Goal: Transaction & Acquisition: Obtain resource

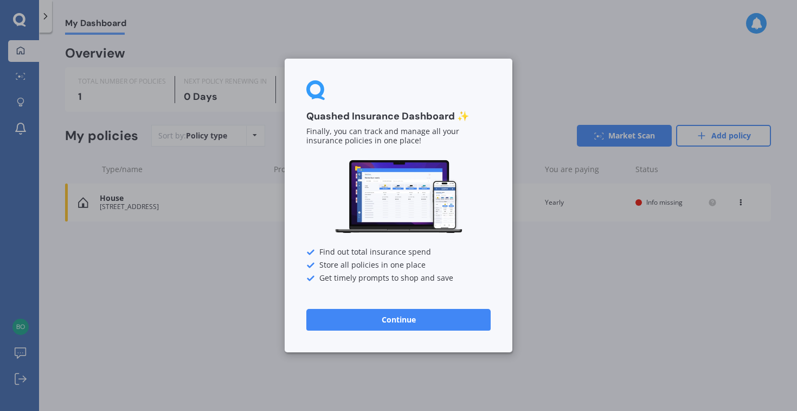
click at [381, 318] on button "Continue" at bounding box center [398, 320] width 184 height 22
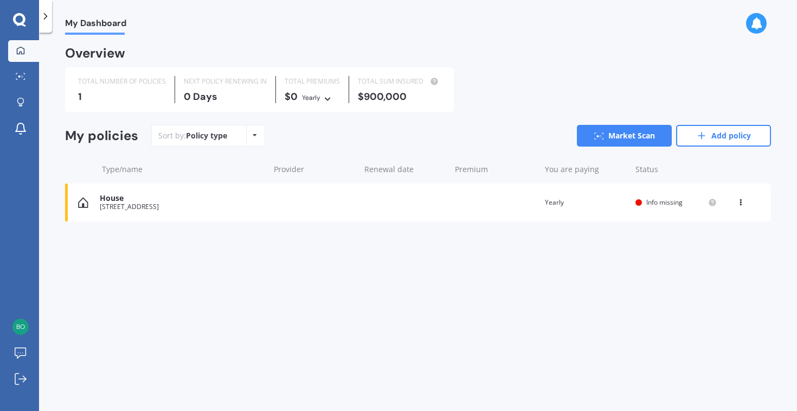
click at [327, 137] on div "Sort by: Policy type Policy type Alphabetical Date added Renewing next Market S…" at bounding box center [461, 136] width 620 height 22
click at [728, 137] on link "Add policy" at bounding box center [723, 136] width 95 height 22
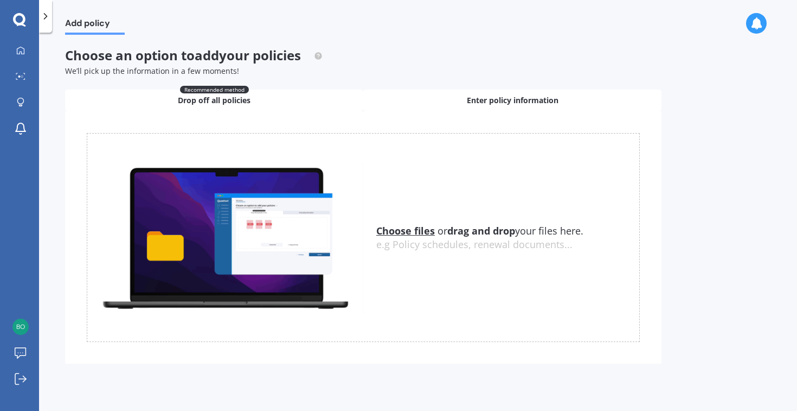
click at [427, 99] on div "Enter policy information" at bounding box center [512, 100] width 298 height 22
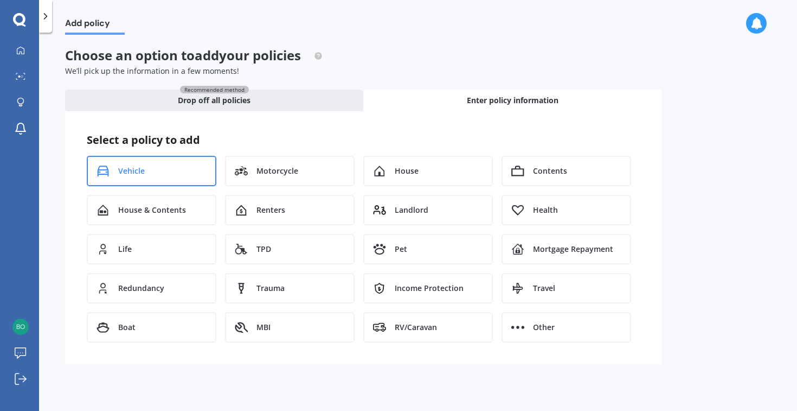
click at [179, 176] on div "Vehicle" at bounding box center [152, 171] width 130 height 30
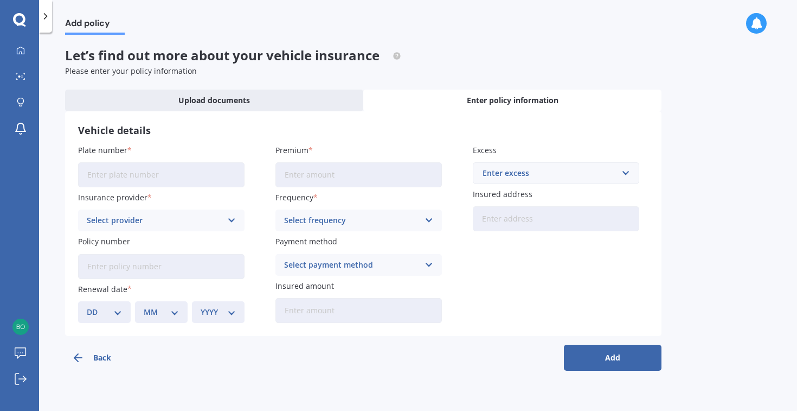
click at [219, 174] on input "Plate number" at bounding box center [161, 174] width 167 height 25
type input "PYY670"
click at [155, 219] on div "Select provider" at bounding box center [154, 220] width 135 height 12
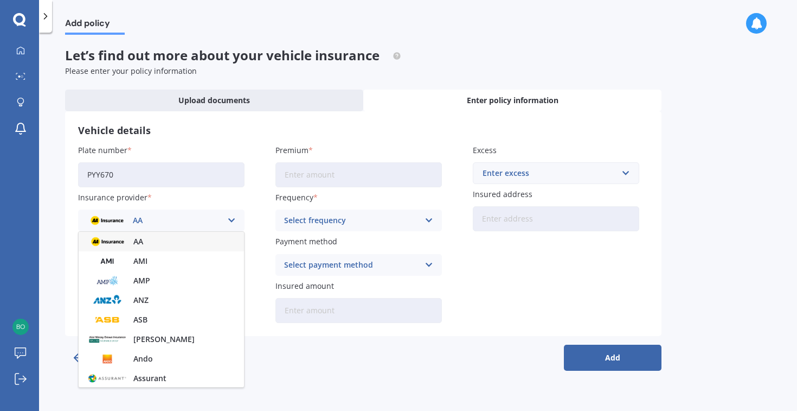
click at [208, 135] on h3 "Vehicle details" at bounding box center [363, 130] width 571 height 12
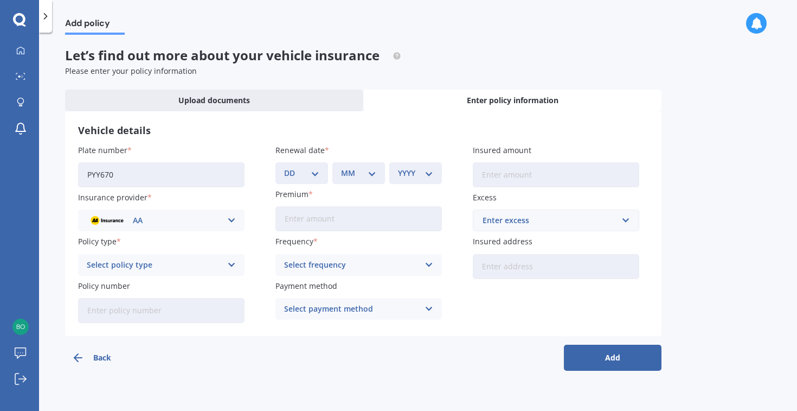
click at [106, 354] on button "Back" at bounding box center [114, 357] width 98 height 26
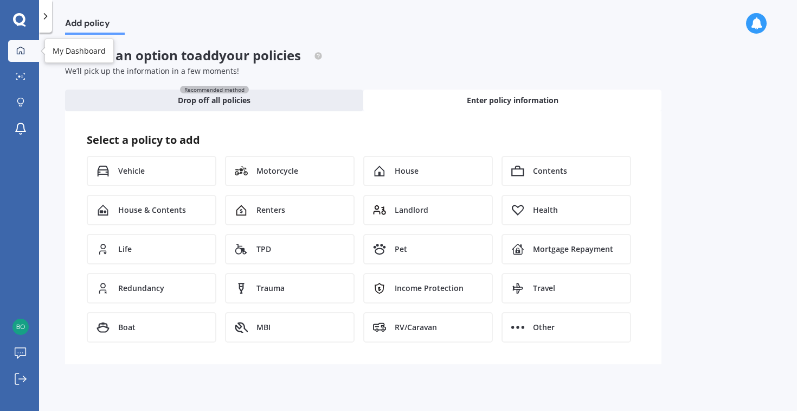
click at [23, 51] on icon at bounding box center [20, 50] width 9 height 9
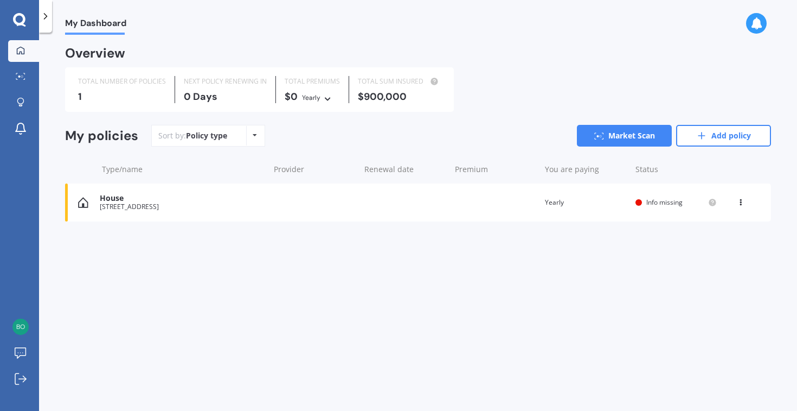
click at [321, 192] on div "House [STREET_ADDRESS] Renewal date Premium You are paying Yearly Status Info m…" at bounding box center [418, 202] width 706 height 38
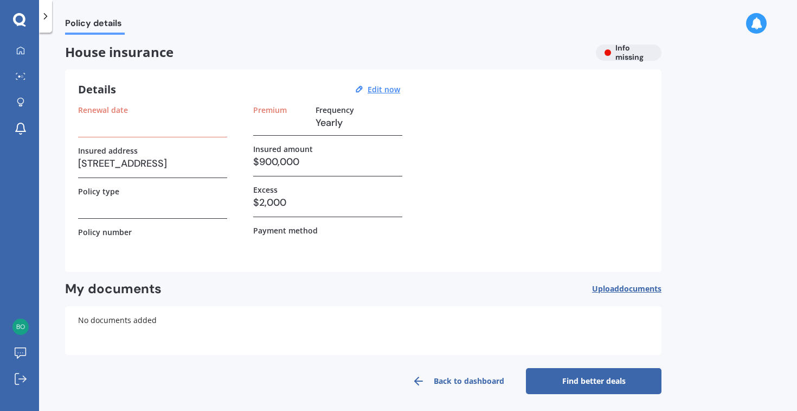
scroll to position [5, 0]
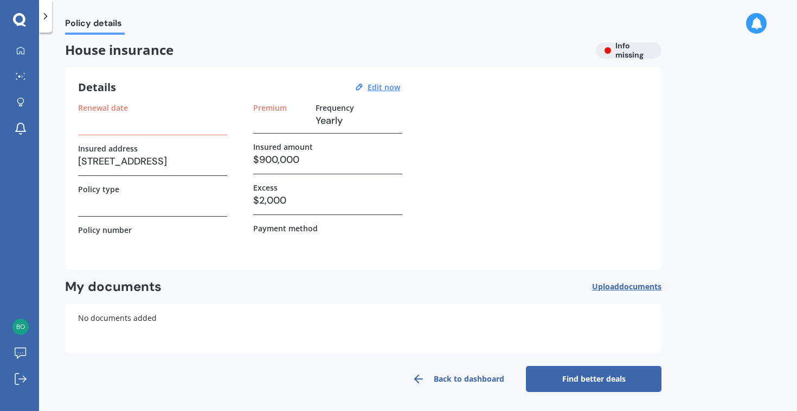
click at [197, 206] on h3 at bounding box center [152, 202] width 149 height 16
click at [103, 234] on h3 at bounding box center [152, 242] width 149 height 16
click at [386, 91] on u "Edit now" at bounding box center [384, 87] width 33 height 10
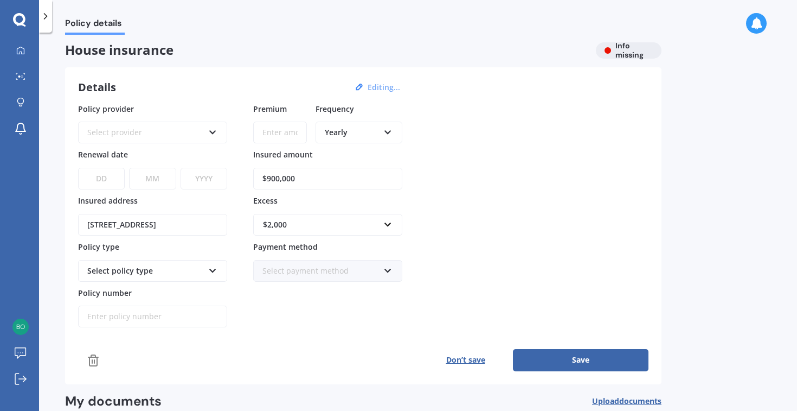
click at [155, 272] on div "Select policy type" at bounding box center [145, 271] width 117 height 12
click at [213, 272] on icon at bounding box center [212, 269] width 9 height 8
click at [497, 174] on div "Policy provider Select provider AA AMI AMP ANZ ASB Ando BNZ Co-Operative Bank F…" at bounding box center [363, 215] width 571 height 225
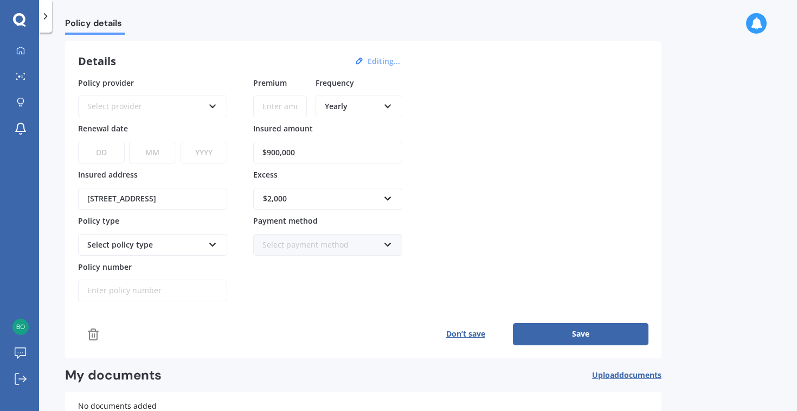
scroll to position [36, 0]
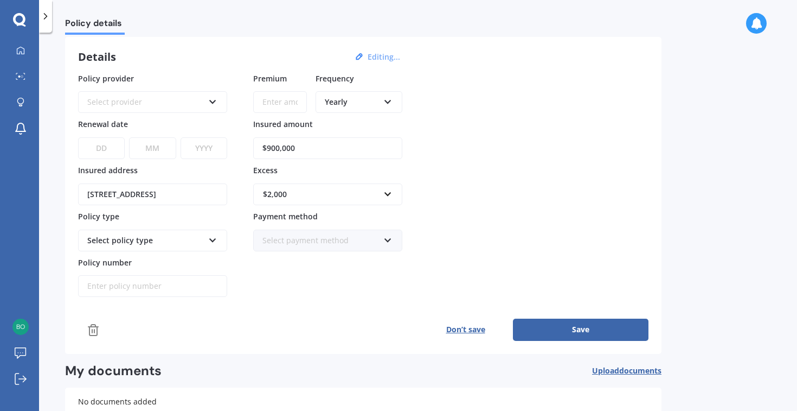
click at [210, 100] on icon at bounding box center [212, 100] width 9 height 8
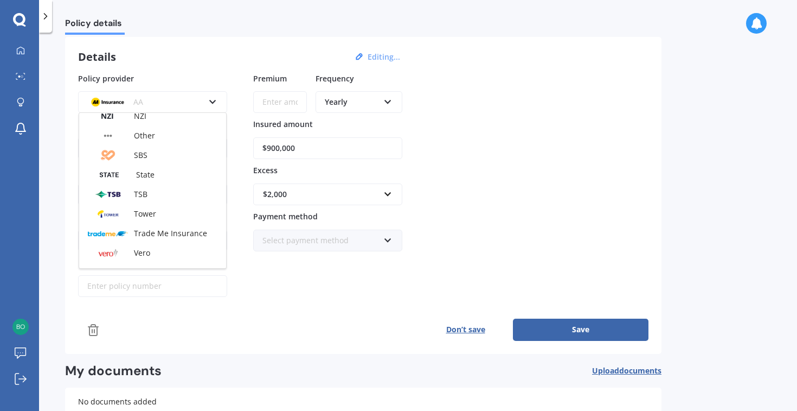
scroll to position [294, 0]
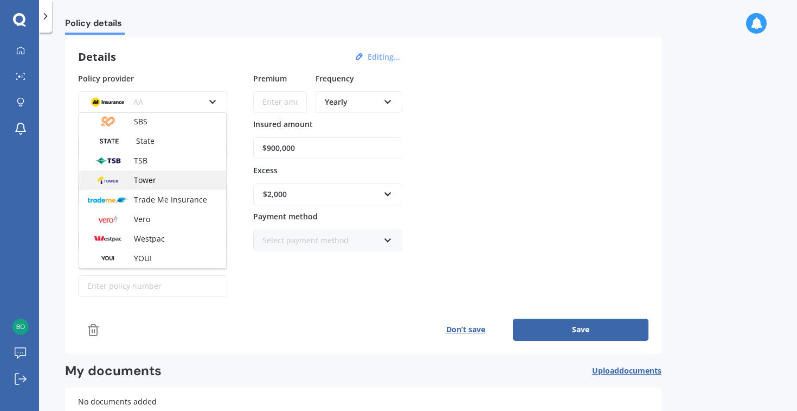
click at [171, 172] on div "Tower" at bounding box center [152, 180] width 147 height 20
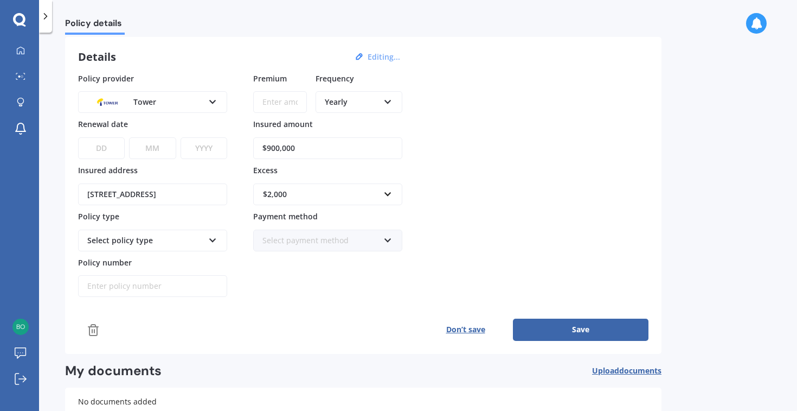
click at [207, 240] on div "Select policy type Standard Cover Premium Cover Plus" at bounding box center [152, 240] width 149 height 22
click at [290, 297] on div "Policy provider Tower AA AMI AMP ANZ ASB Ando BNZ Co-Operative Bank FMG Initio …" at bounding box center [363, 207] width 571 height 268
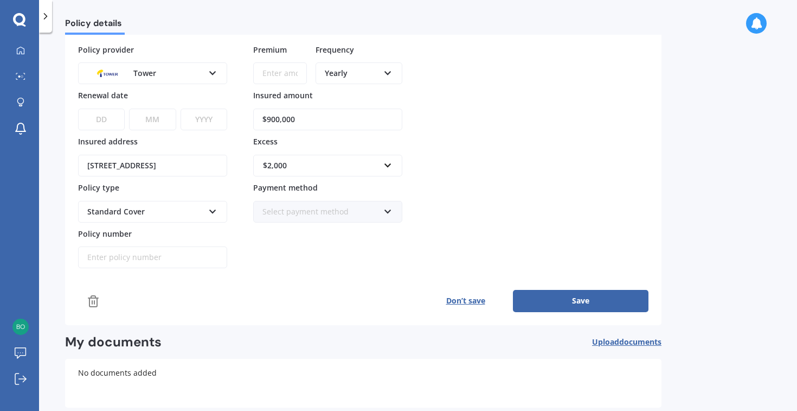
scroll to position [120, 0]
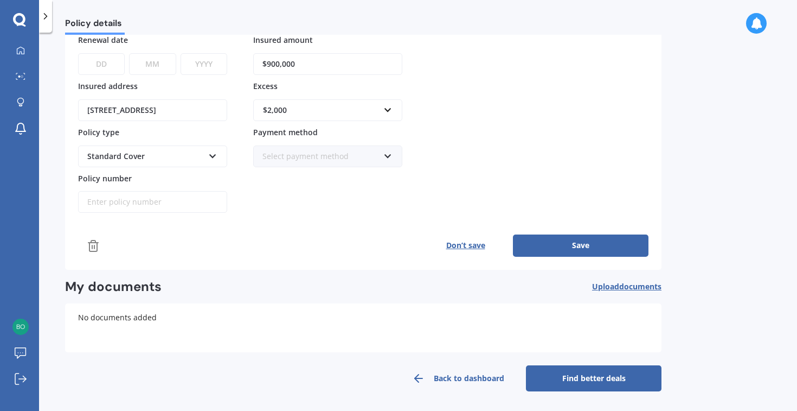
click at [556, 242] on button "Save" at bounding box center [581, 245] width 136 height 22
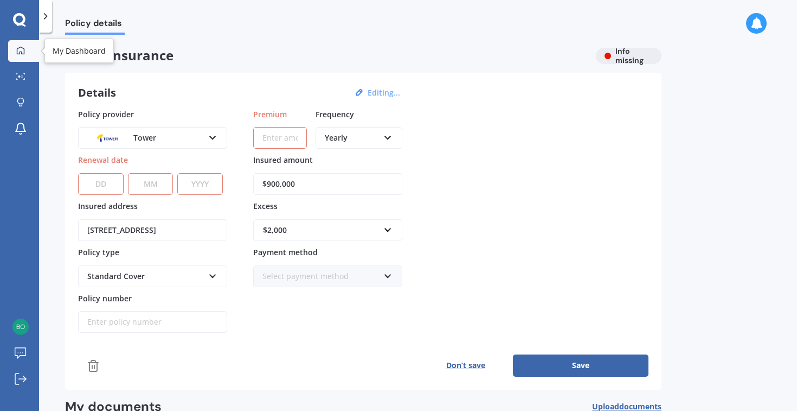
click at [16, 56] on link "My Dashboard" at bounding box center [23, 51] width 31 height 22
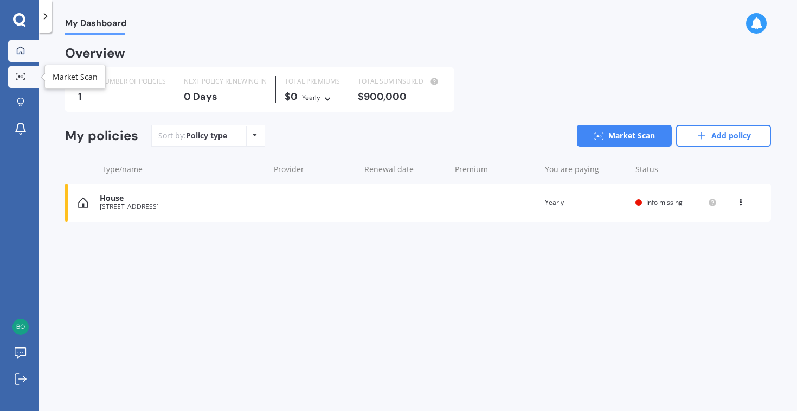
click at [19, 76] on circle at bounding box center [19, 76] width 2 height 2
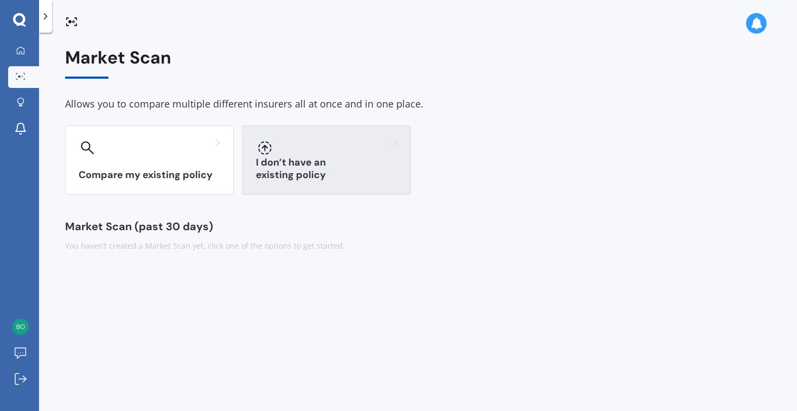
click at [310, 166] on div "I don’t have an existing policy" at bounding box center [326, 159] width 169 height 69
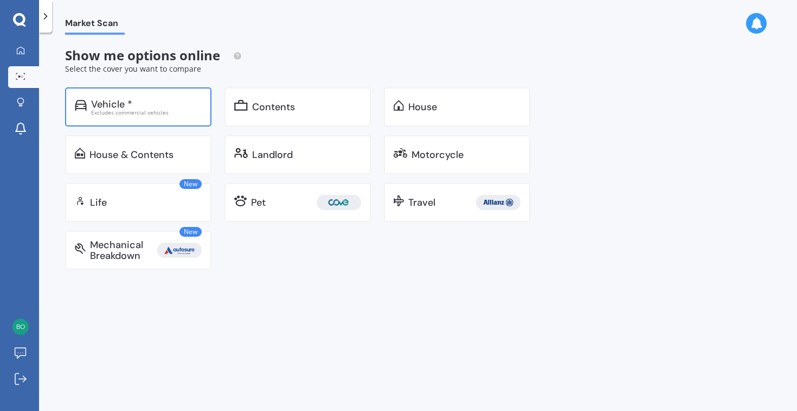
click at [132, 113] on div "Excludes commercial vehicles" at bounding box center [146, 112] width 111 height 5
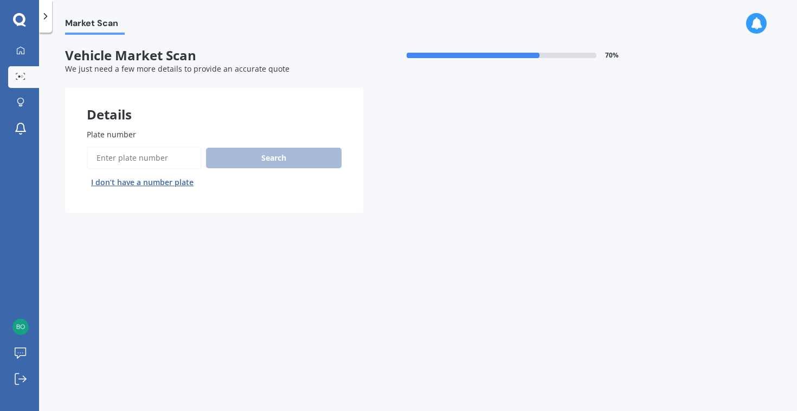
click at [165, 159] on input "Plate number" at bounding box center [144, 157] width 115 height 23
type input "PYY670"
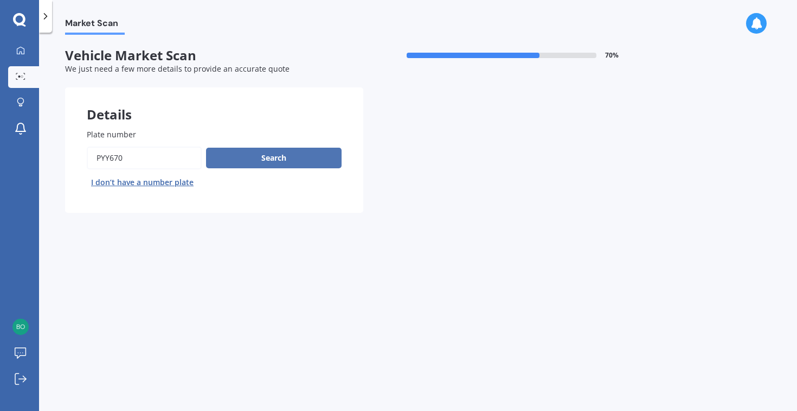
click at [266, 159] on button "Search" at bounding box center [274, 158] width 136 height 21
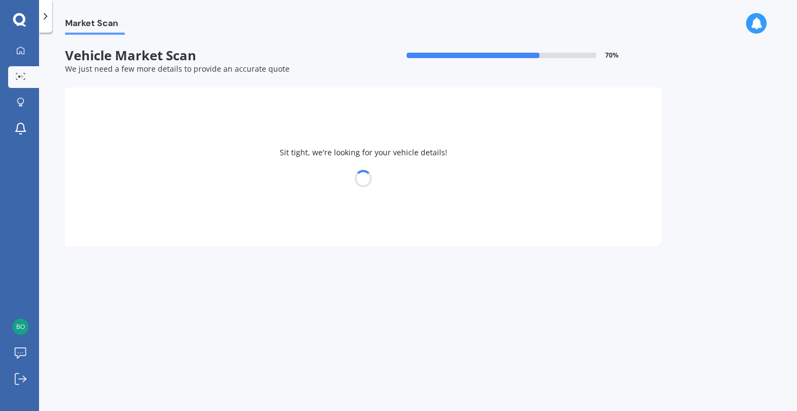
select select "28"
select select "01"
select select "1994"
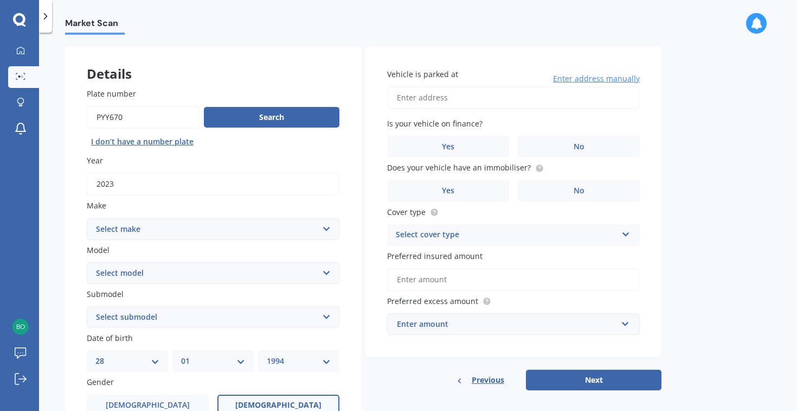
scroll to position [52, 0]
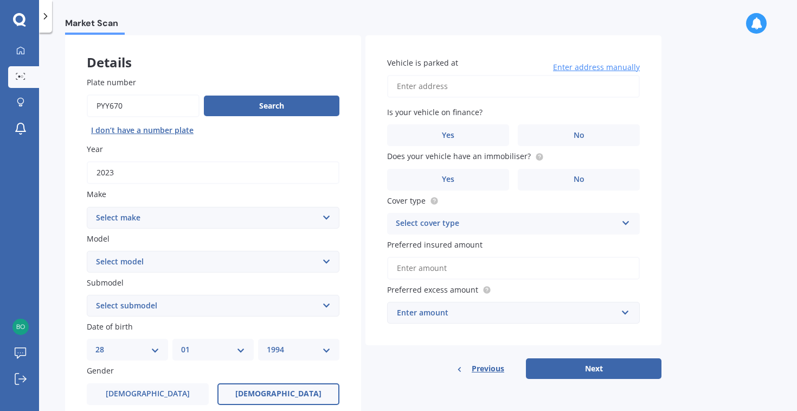
click at [245, 222] on select "Select make AC ALFA ROMEO ASTON [PERSON_NAME] AUDI AUSTIN BEDFORD Bentley BMW B…" at bounding box center [213, 218] width 253 height 22
select select "MITSUBISHI"
click at [218, 259] on select "Select model" at bounding box center [213, 262] width 253 height 22
select select "ECLIPSE CROSS"
click at [204, 307] on select "Select submodel Black Edition Wagon 5dr CVT 8sp 1.5T PHEV VRX 4WD Hybrid PHEV X…" at bounding box center [213, 306] width 253 height 22
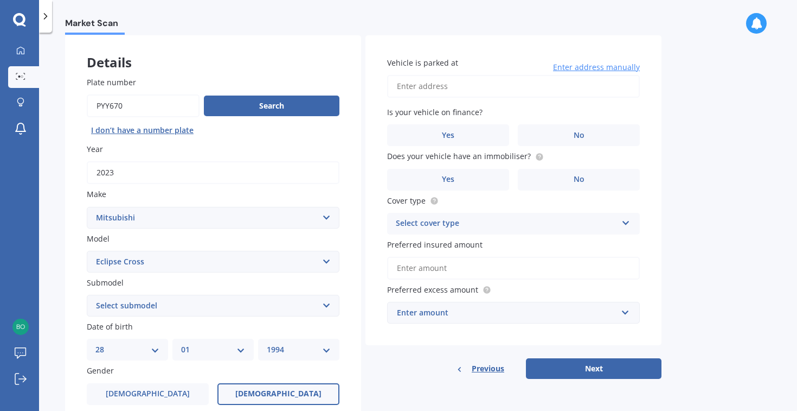
select select "PHEV XLS 4WD HYBRID"
click at [73, 330] on div "Plate number Search I don’t have a number plate Year [DATE] Make Select make AC…" at bounding box center [213, 307] width 296 height 504
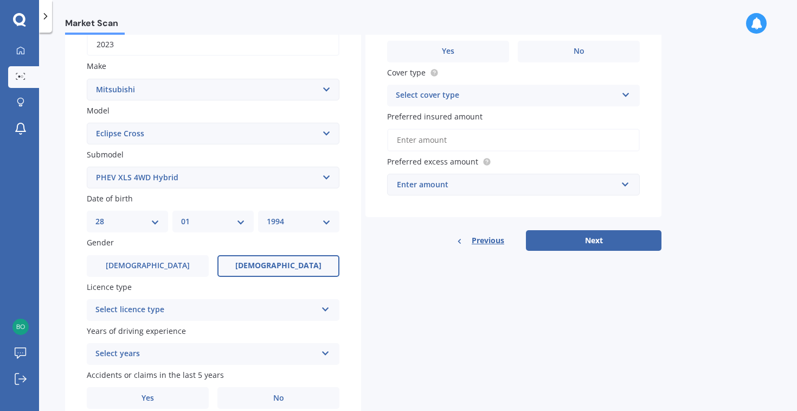
scroll to position [227, 0]
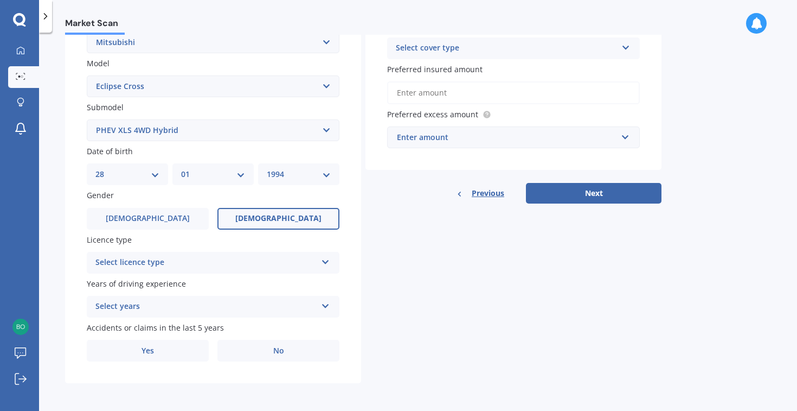
click at [138, 262] on div "Select licence type" at bounding box center [205, 262] width 221 height 13
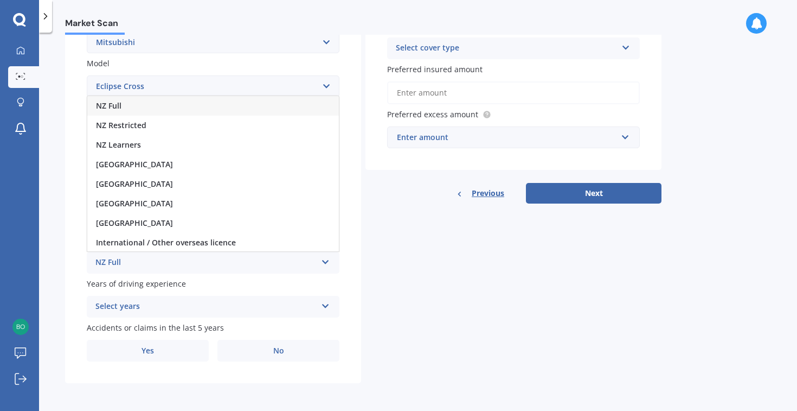
click at [142, 110] on div "NZ Full" at bounding box center [213, 106] width 252 height 20
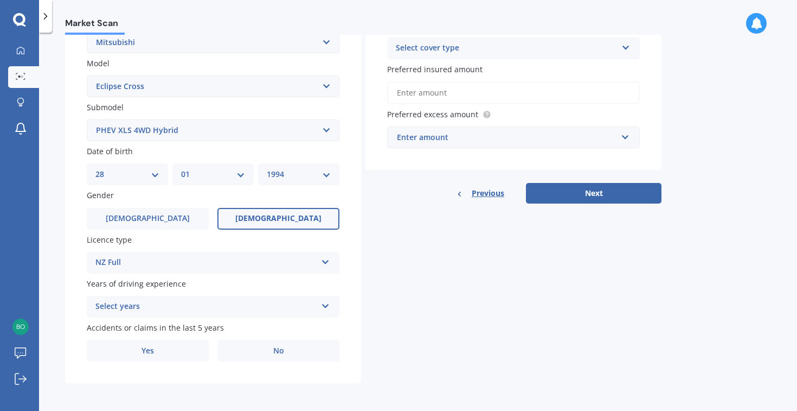
click at [110, 317] on div "Select years 5 or more years 4 years 3 years 2 years 1 year" at bounding box center [213, 307] width 253 height 22
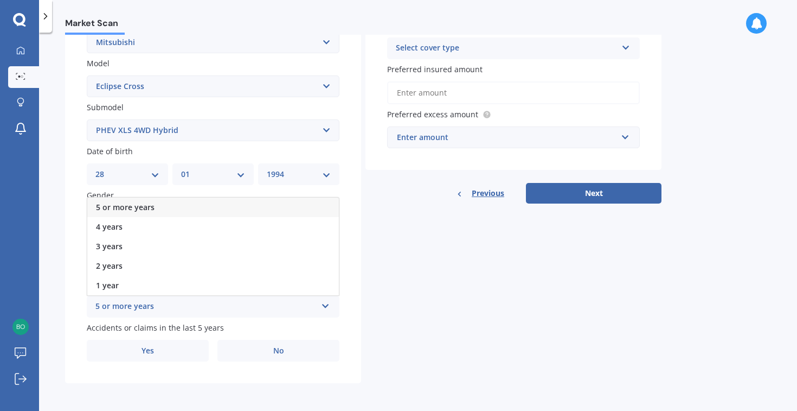
click at [148, 209] on span "5 or more years" at bounding box center [125, 207] width 59 height 10
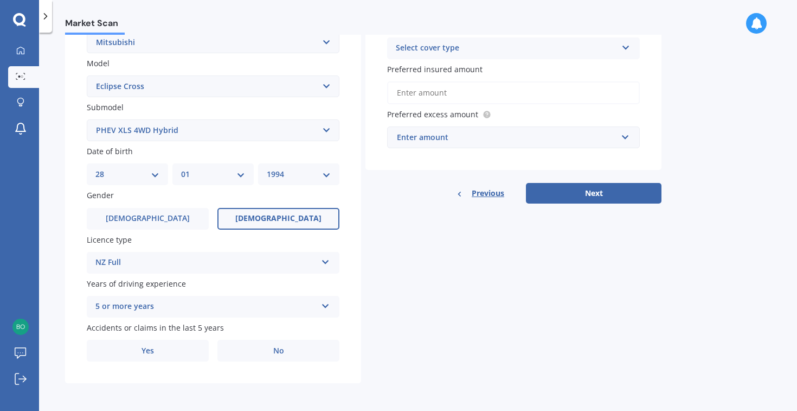
click at [434, 306] on div "Details Plate number Search I don’t have a number plate Year [DATE] Make Select…" at bounding box center [363, 121] width 597 height 523
click at [136, 359] on label "Yes" at bounding box center [148, 351] width 122 height 22
click at [0, 0] on input "Yes" at bounding box center [0, 0] width 0 height 0
click at [407, 307] on div "Details Plate number Search I don’t have a number plate Year [DATE] Make Select…" at bounding box center [363, 180] width 597 height 641
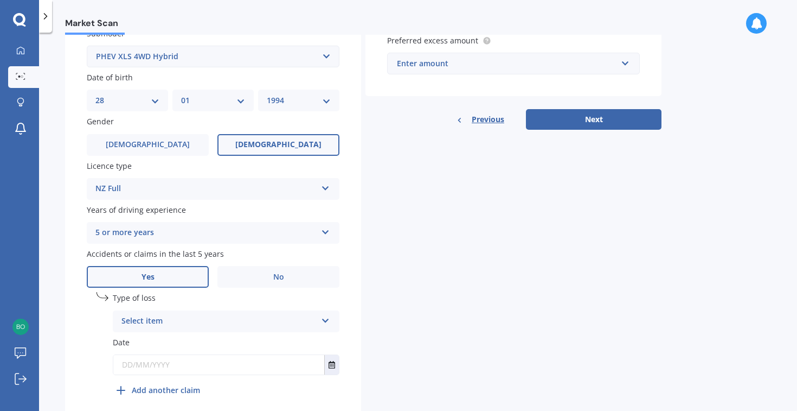
scroll to position [327, 0]
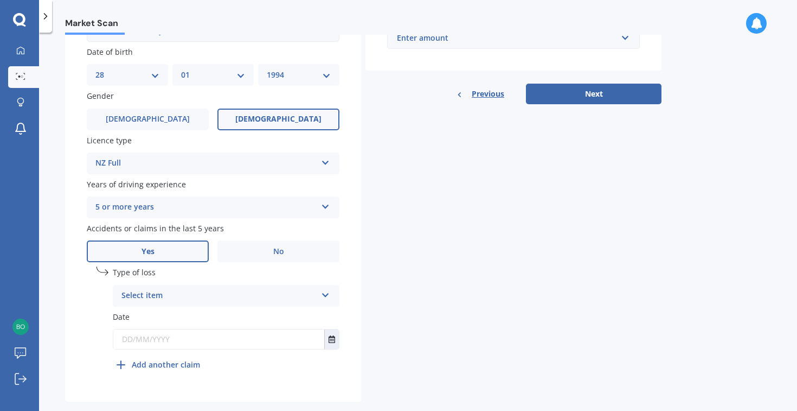
click at [280, 298] on div "Select item" at bounding box center [219, 295] width 195 height 13
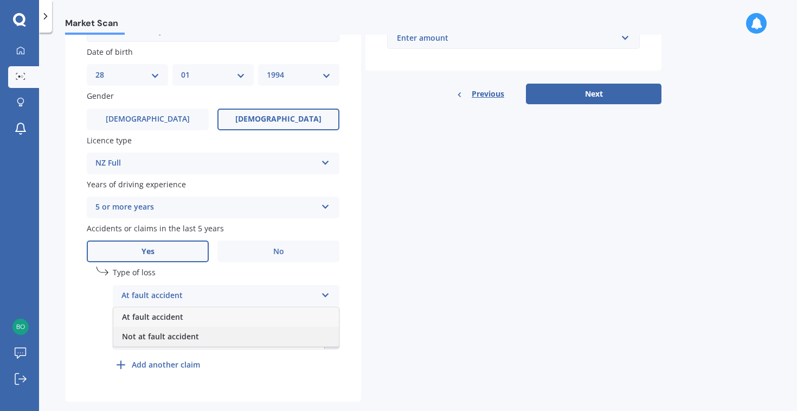
click at [226, 340] on div "Not at fault accident" at bounding box center [226, 337] width 226 height 20
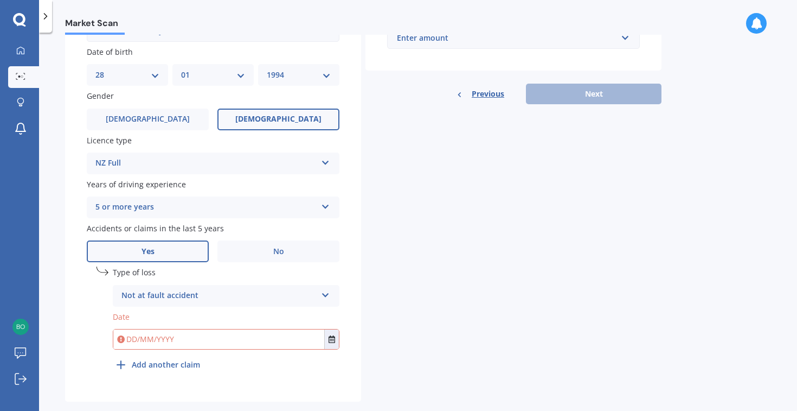
click at [423, 284] on div "Details Plate number Search I don’t have a number plate Year [DATE] Make Select…" at bounding box center [363, 81] width 597 height 641
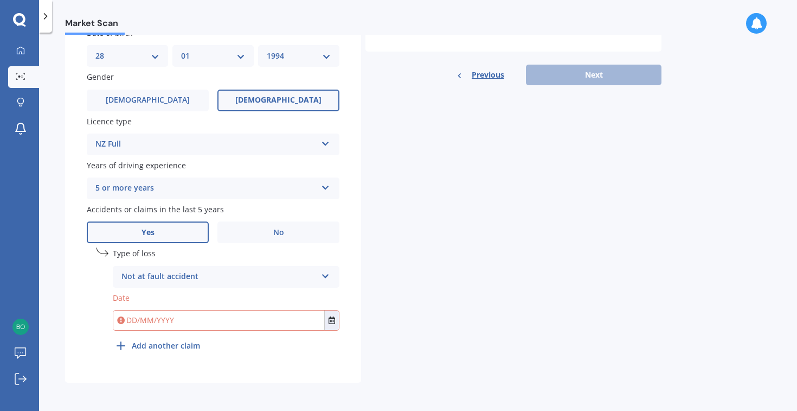
scroll to position [349, 0]
click at [259, 322] on input "text" at bounding box center [218, 320] width 211 height 20
type input "[DATE]"
click at [443, 268] on div "Details Plate number Search I don’t have a number plate Year [DATE] Make Select…" at bounding box center [363, 62] width 597 height 641
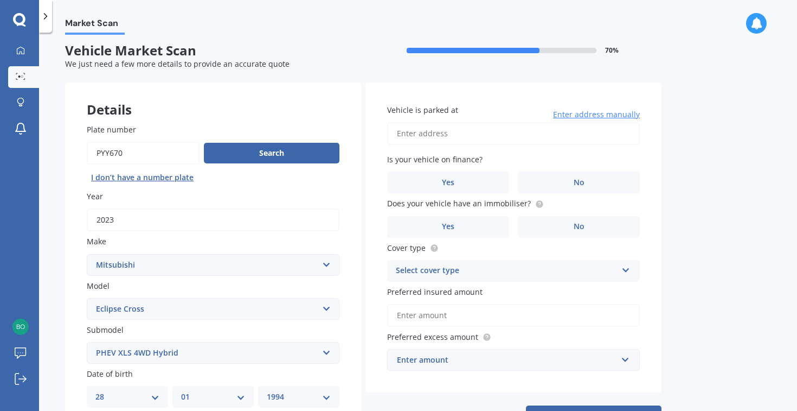
scroll to position [0, 0]
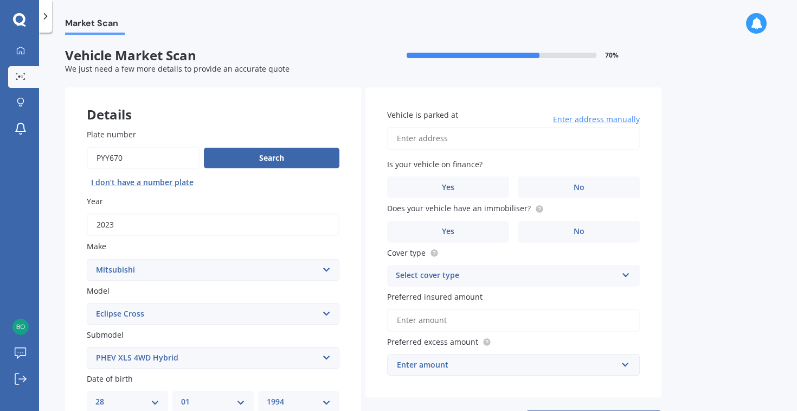
click at [475, 143] on input "Vehicle is parked at" at bounding box center [513, 138] width 253 height 23
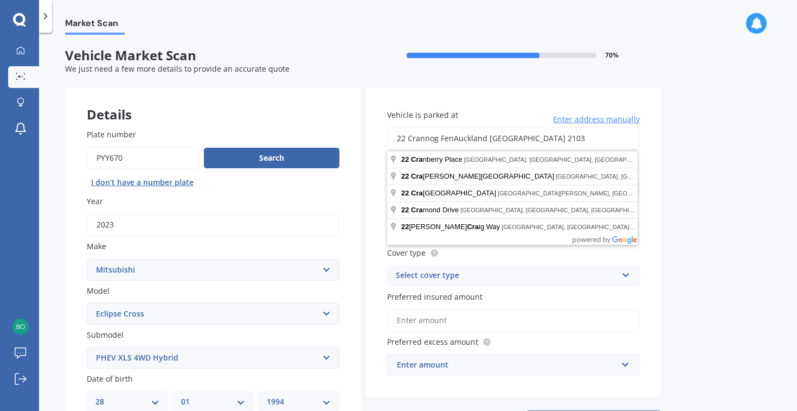
click at [453, 142] on input "22 Crannog FenAuckland [GEOGRAPHIC_DATA] 2103" at bounding box center [513, 138] width 253 height 23
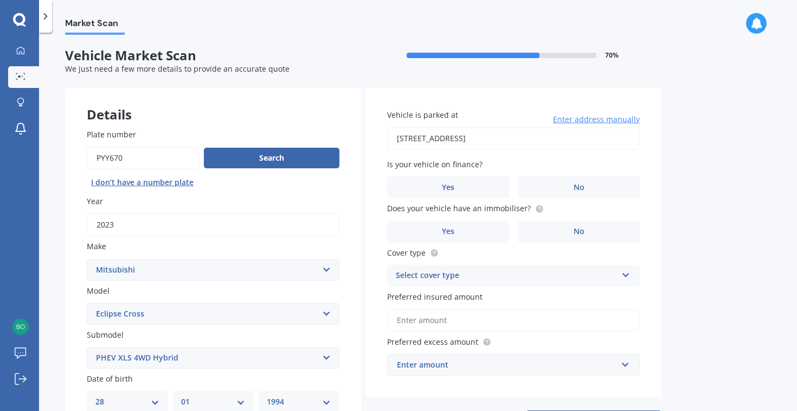
type input "[STREET_ADDRESS]"
click at [498, 187] on label "Yes" at bounding box center [448, 187] width 122 height 22
click at [0, 0] on input "Yes" at bounding box center [0, 0] width 0 height 0
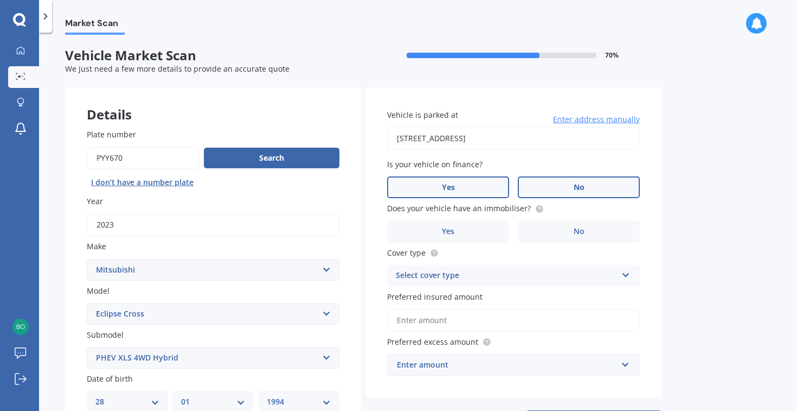
click at [558, 190] on label "No" at bounding box center [579, 187] width 122 height 22
click at [0, 0] on input "No" at bounding box center [0, 0] width 0 height 0
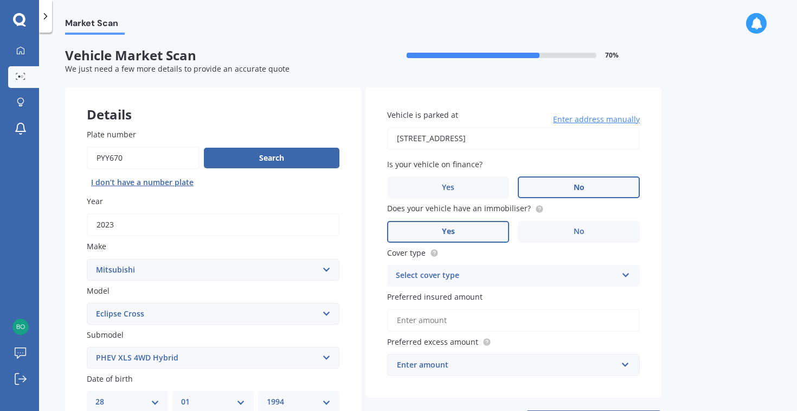
click at [473, 229] on label "Yes" at bounding box center [448, 232] width 122 height 22
click at [0, 0] on input "Yes" at bounding box center [0, 0] width 0 height 0
click at [476, 277] on div "Select cover type" at bounding box center [506, 275] width 221 height 13
click at [470, 301] on div "Comprehensive" at bounding box center [514, 297] width 252 height 20
click at [717, 244] on div "Market Scan Vehicle Market Scan 70 % We just need a few more details to provide…" at bounding box center [418, 224] width 758 height 378
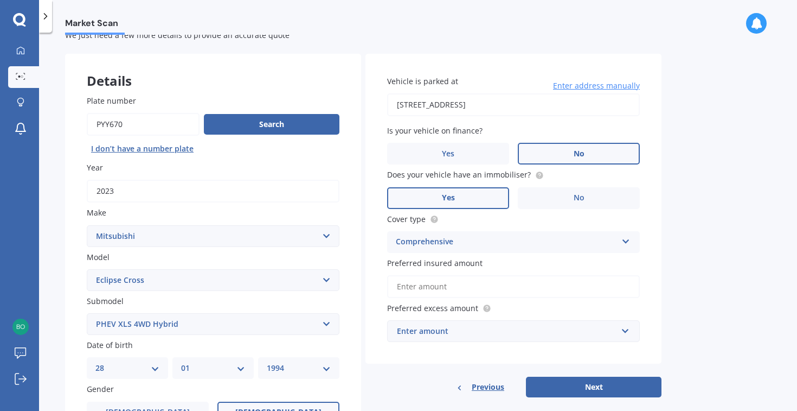
scroll to position [42, 0]
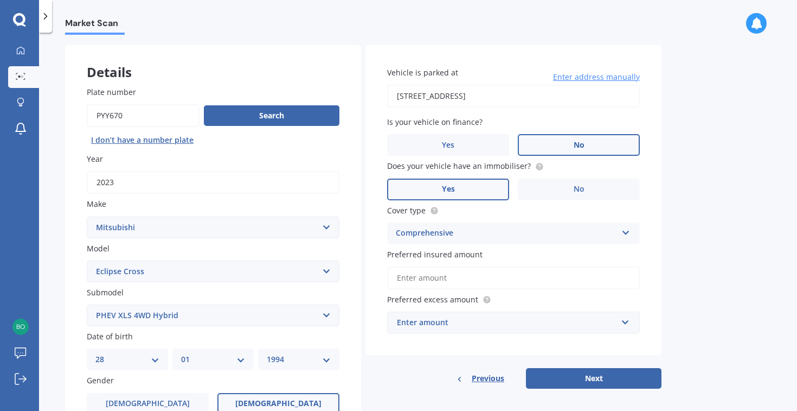
click at [510, 280] on input "Preferred insured amount" at bounding box center [513, 277] width 253 height 23
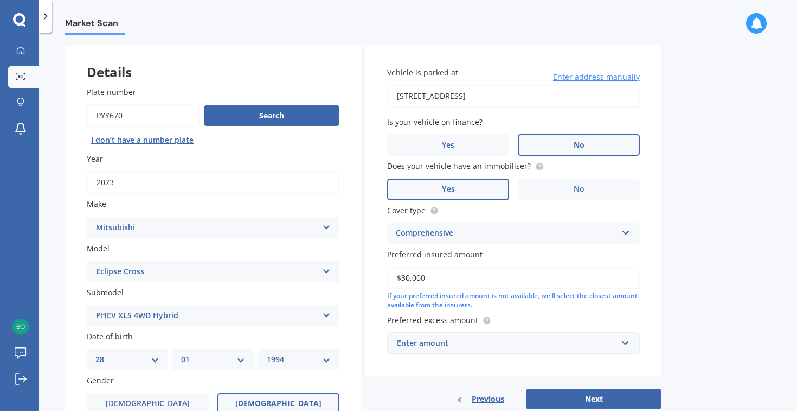
type input "$30,000"
click at [712, 230] on div "Market Scan Vehicle Market Scan 70 % We just need a few more details to provide…" at bounding box center [418, 224] width 758 height 378
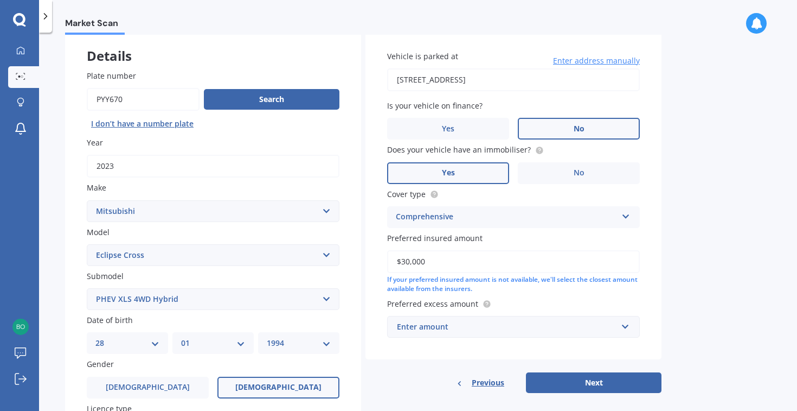
scroll to position [65, 0]
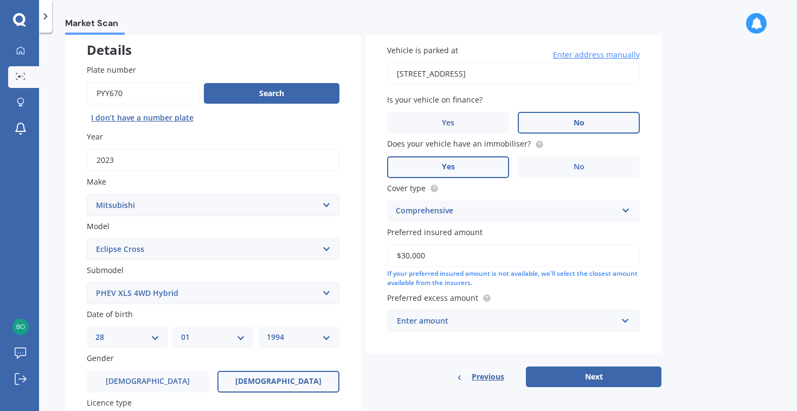
click at [561, 318] on div "Enter amount" at bounding box center [507, 321] width 220 height 12
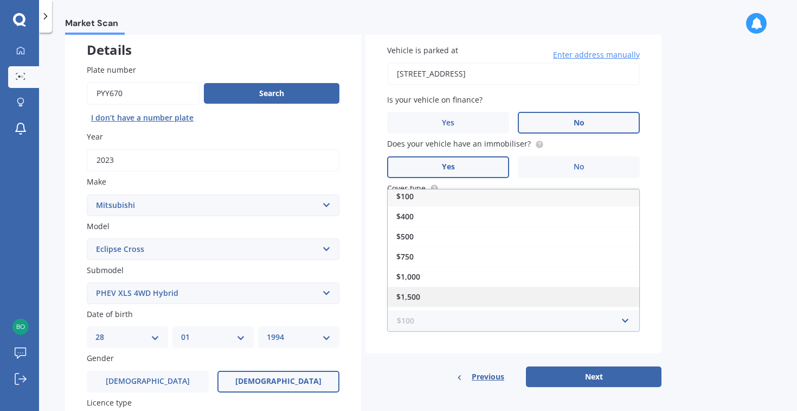
scroll to position [0, 0]
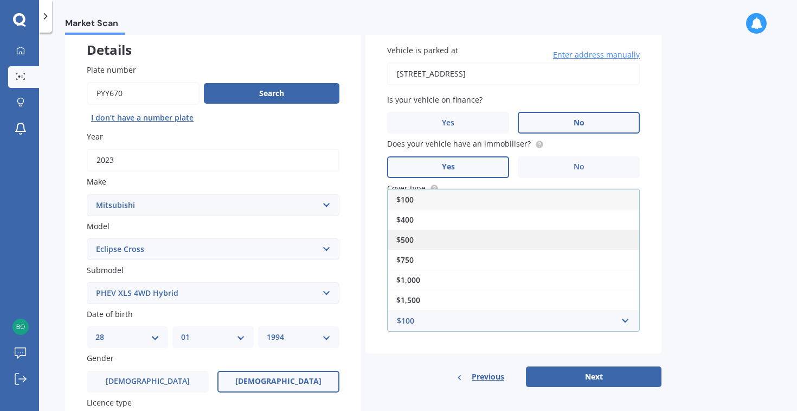
click at [567, 239] on div "$500" at bounding box center [514, 239] width 252 height 20
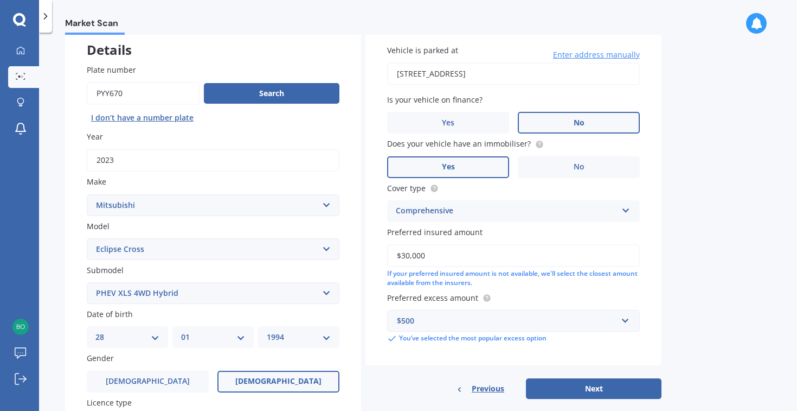
click at [702, 248] on div "Market Scan Vehicle Market Scan 70 % We just need a few more details to provide…" at bounding box center [418, 224] width 758 height 378
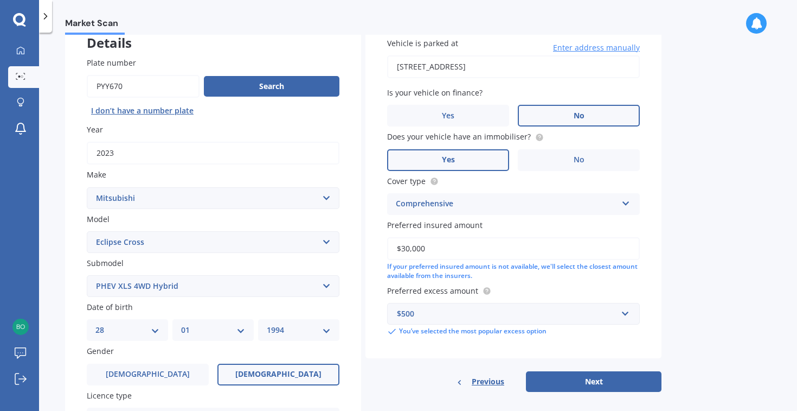
scroll to position [74, 0]
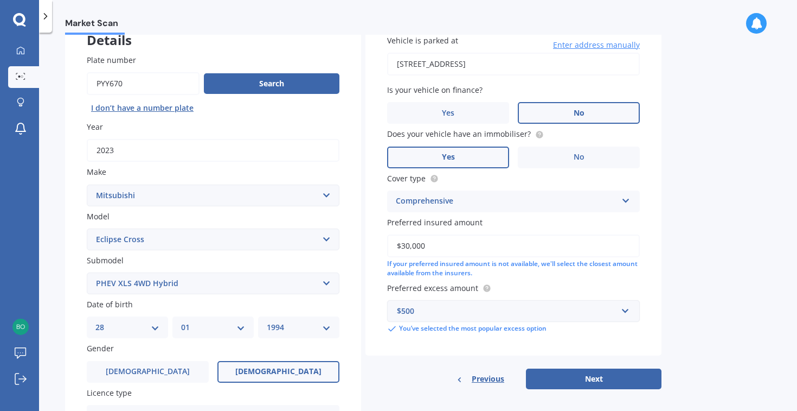
click at [610, 317] on div "$500" at bounding box center [507, 311] width 220 height 12
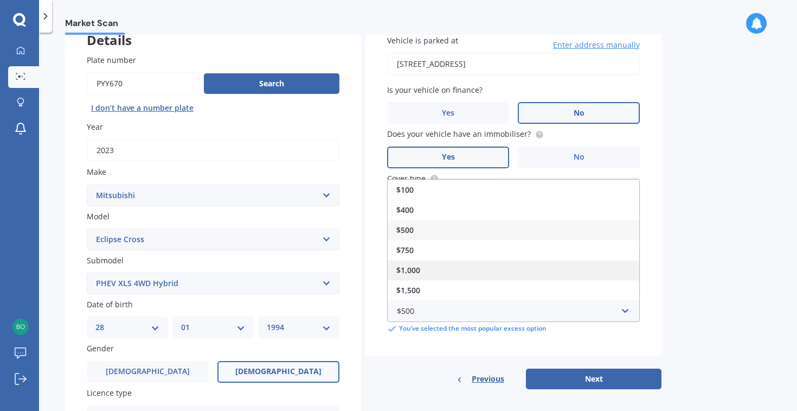
click at [561, 272] on div "$1,000" at bounding box center [514, 270] width 252 height 20
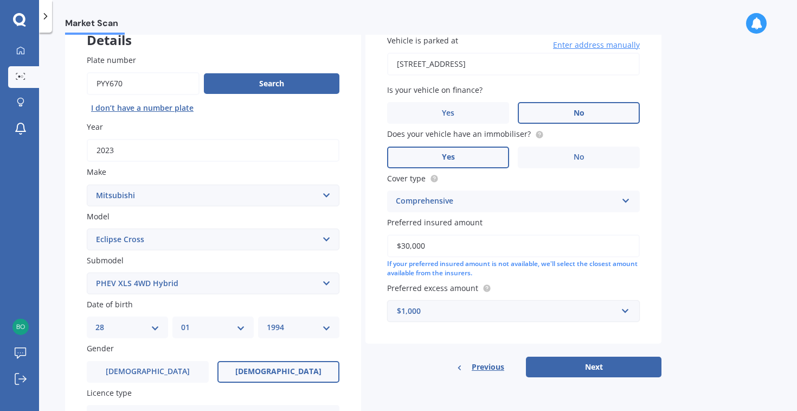
click at [553, 314] on div "$1,000" at bounding box center [507, 311] width 220 height 12
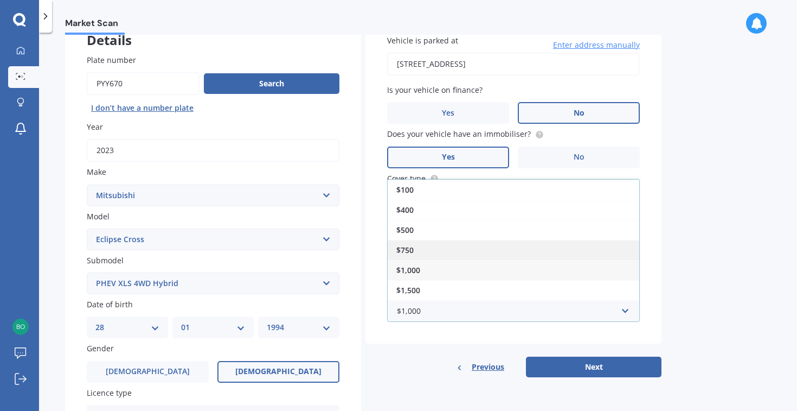
click at [544, 249] on div "$750" at bounding box center [514, 250] width 252 height 20
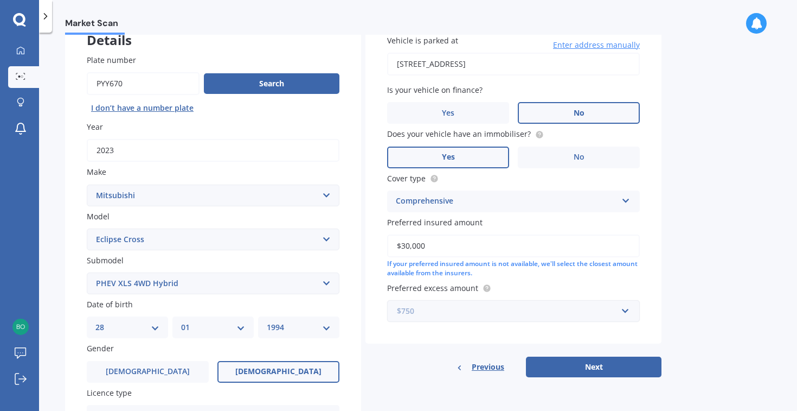
click at [528, 319] on input "text" at bounding box center [509, 311] width 243 height 21
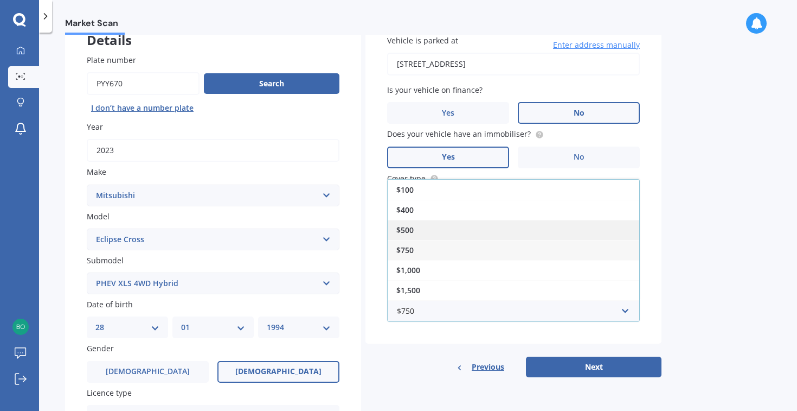
click at [520, 233] on div "$500" at bounding box center [514, 230] width 252 height 20
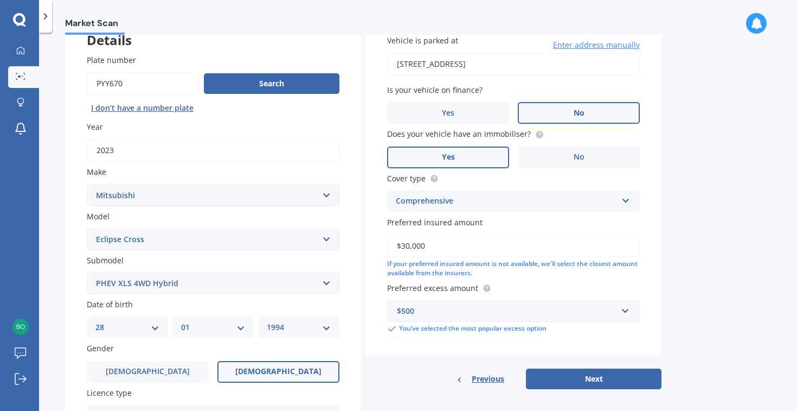
click at [730, 240] on div "Market Scan Vehicle Market Scan 70 % We just need a few more details to provide…" at bounding box center [418, 224] width 758 height 378
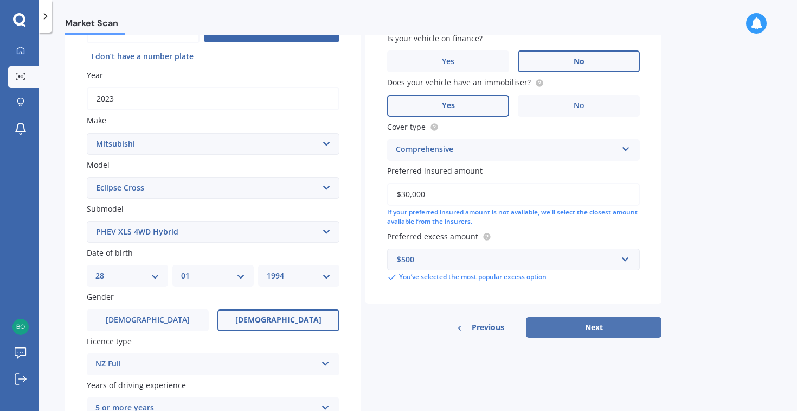
scroll to position [133, 0]
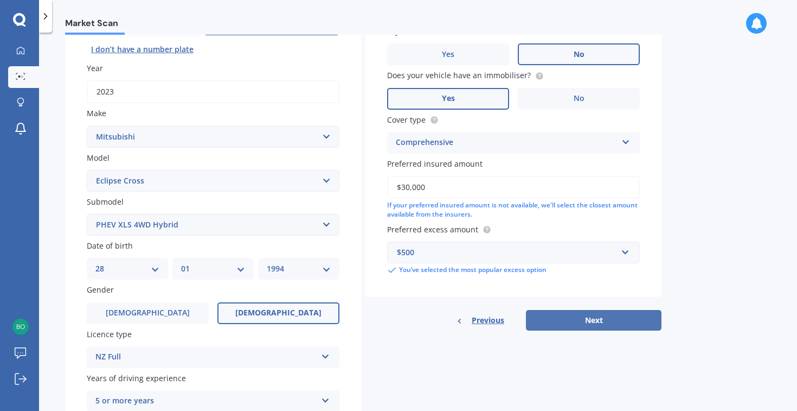
click at [621, 323] on button "Next" at bounding box center [594, 320] width 136 height 21
select select "28"
select select "01"
select select "1994"
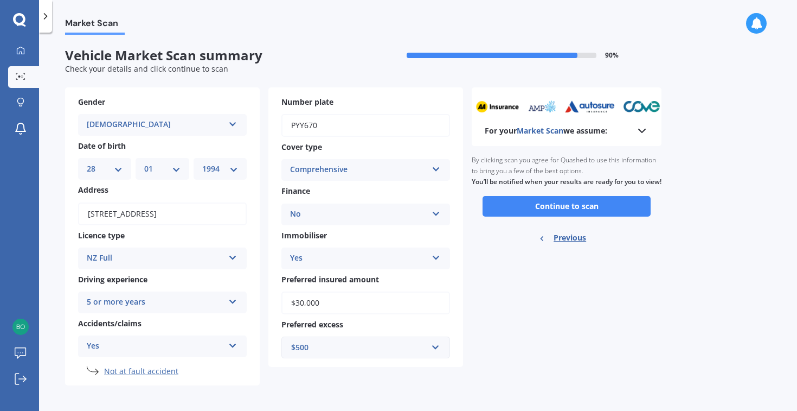
scroll to position [4, 0]
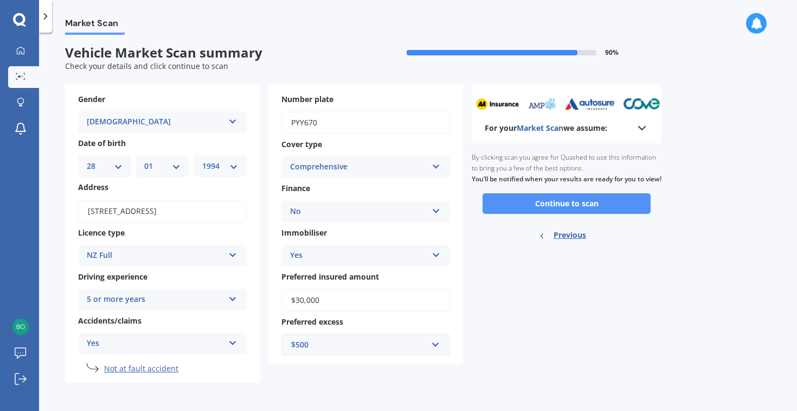
click at [622, 212] on button "Continue to scan" at bounding box center [567, 203] width 168 height 21
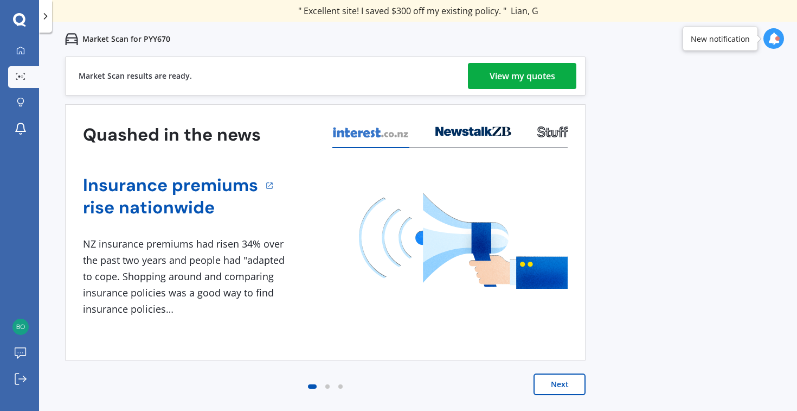
click at [558, 82] on link "View my quotes" at bounding box center [522, 76] width 108 height 26
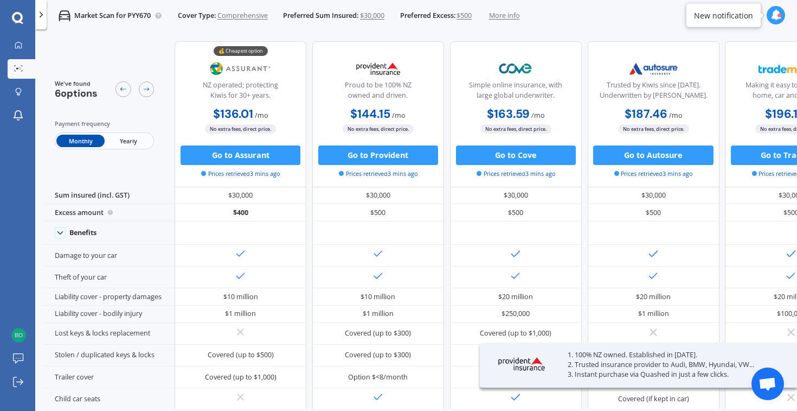
click at [135, 144] on span "Yearly" at bounding box center [129, 141] width 48 height 12
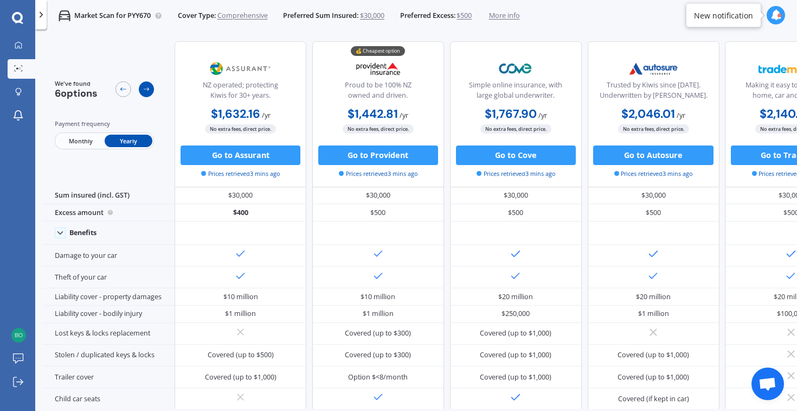
click at [143, 87] on icon at bounding box center [147, 89] width 8 height 8
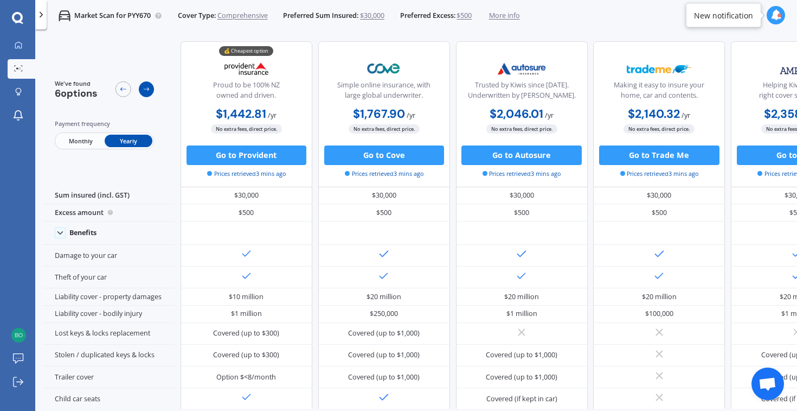
click at [143, 87] on icon at bounding box center [147, 89] width 8 height 8
